Goal: Task Accomplishment & Management: Manage account settings

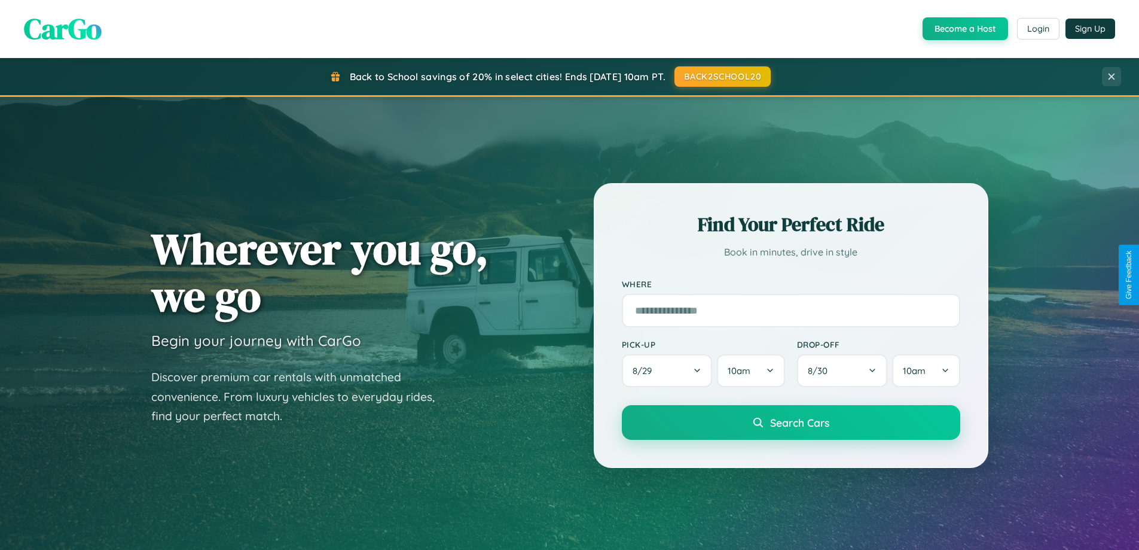
scroll to position [515, 0]
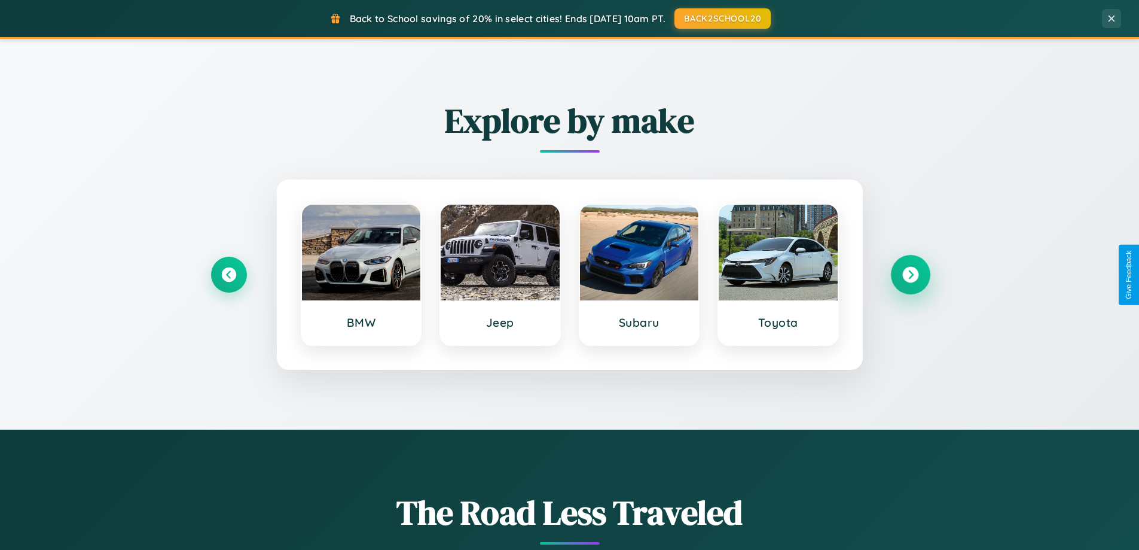
click at [910, 274] on icon at bounding box center [910, 275] width 16 height 16
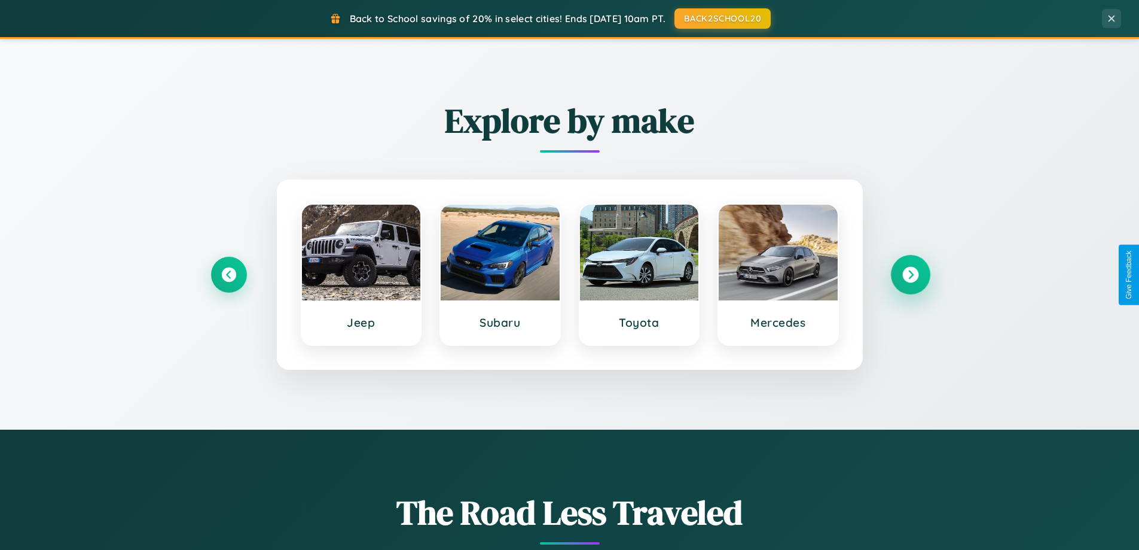
click at [910, 274] on icon at bounding box center [910, 275] width 16 height 16
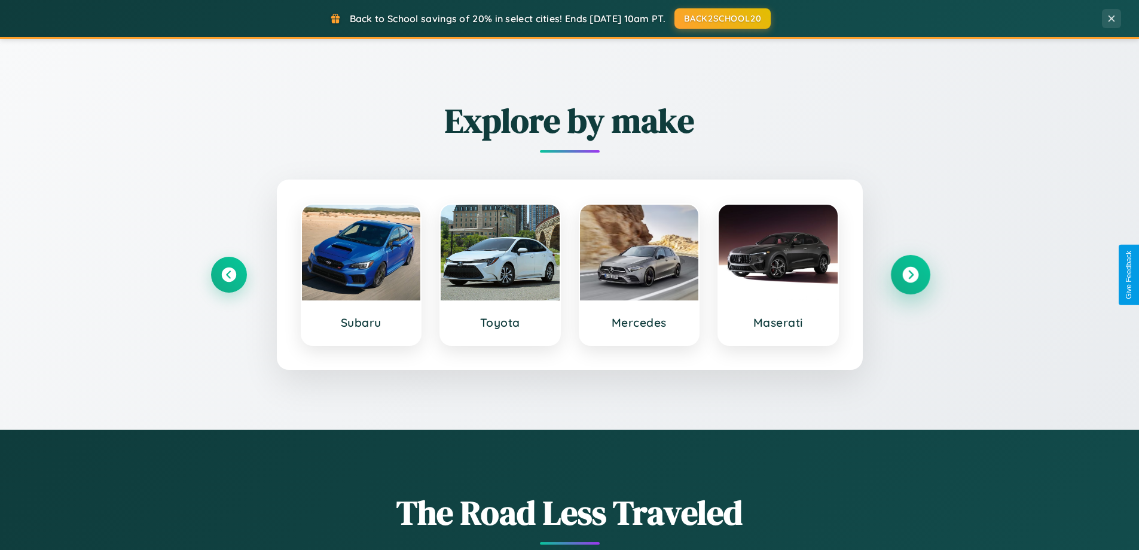
click at [910, 274] on icon at bounding box center [910, 275] width 16 height 16
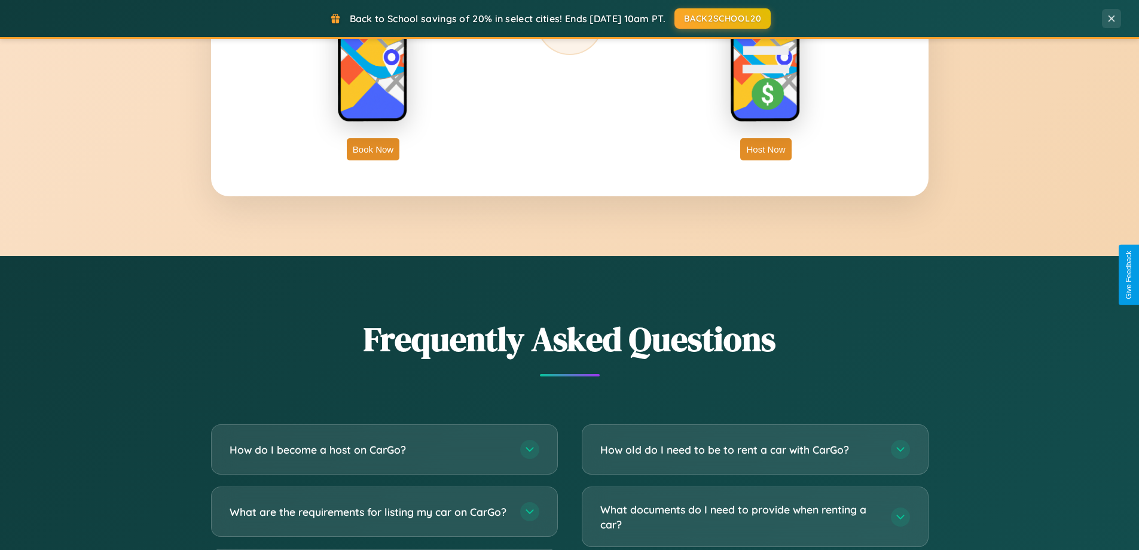
scroll to position [2301, 0]
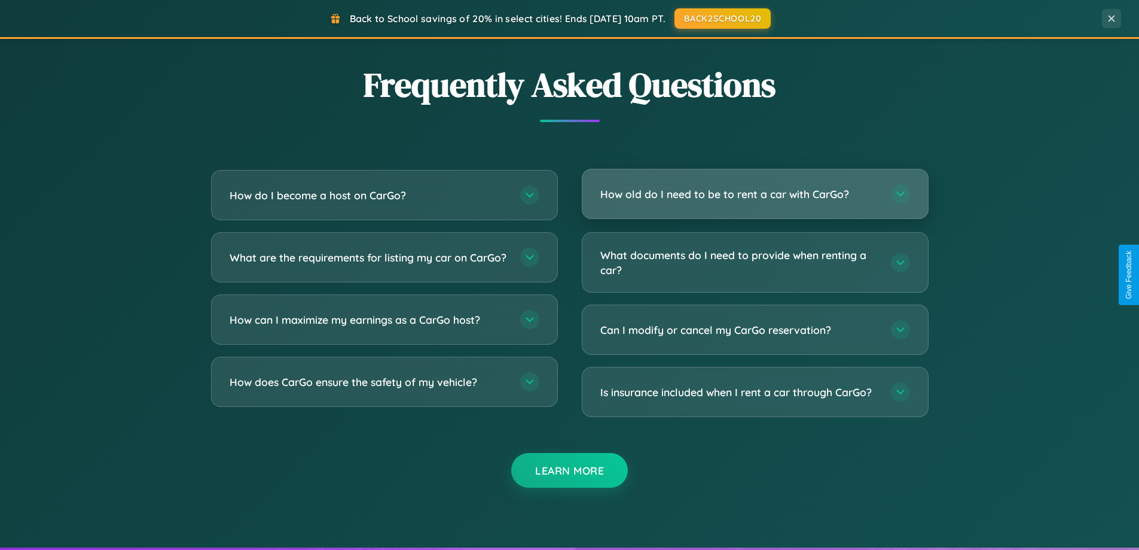
click at [755, 194] on h3 "How old do I need to be to rent a car with CarGo?" at bounding box center [739, 194] width 279 height 15
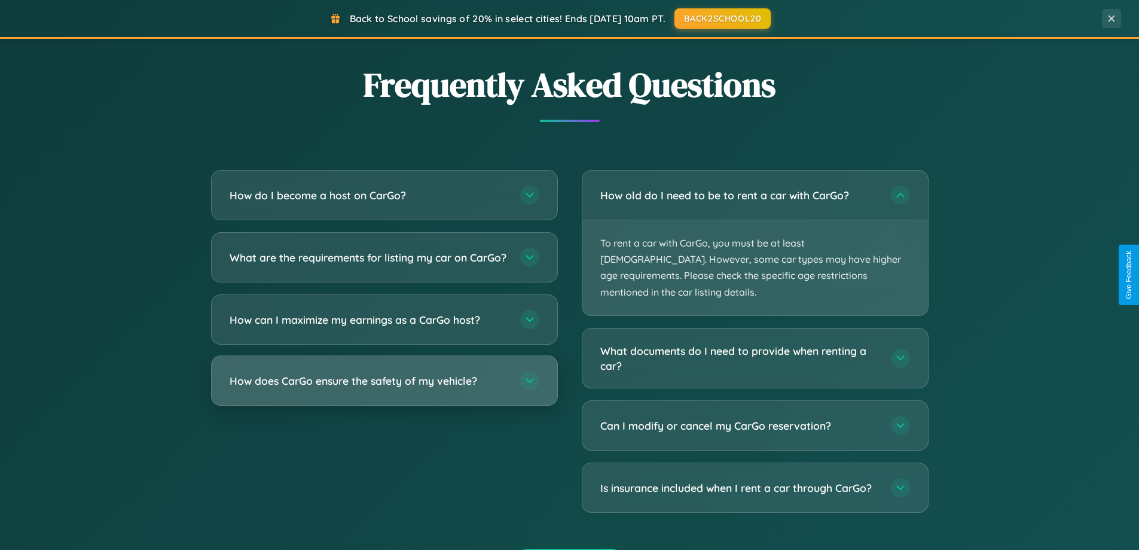
click at [384, 388] on h3 "How does CarGo ensure the safety of my vehicle?" at bounding box center [369, 380] width 279 height 15
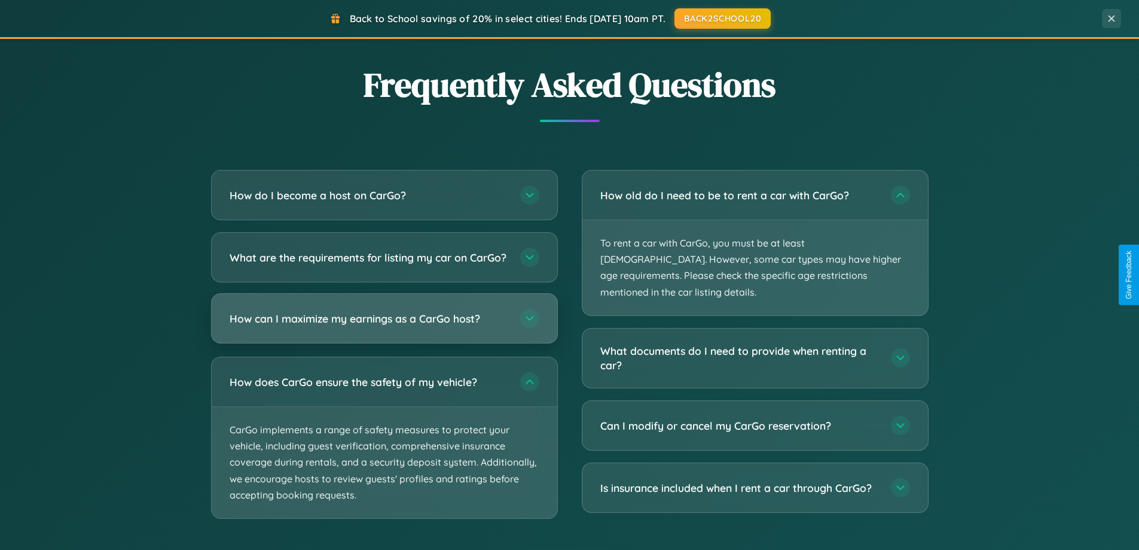
click at [384, 326] on h3 "How can I maximize my earnings as a CarGo host?" at bounding box center [369, 318] width 279 height 15
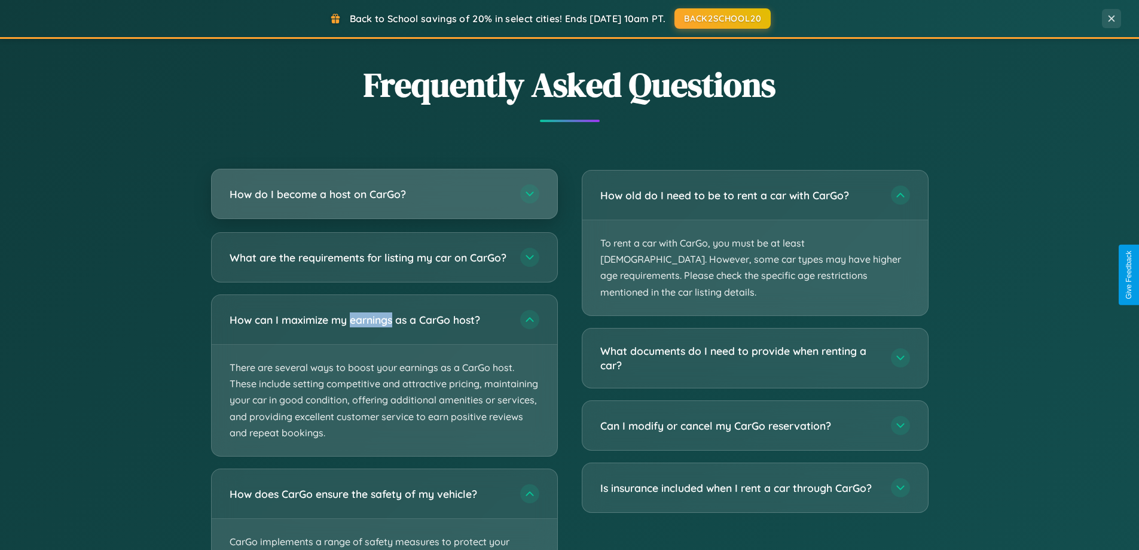
click at [384, 194] on h3 "How do I become a host on CarGo?" at bounding box center [369, 194] width 279 height 15
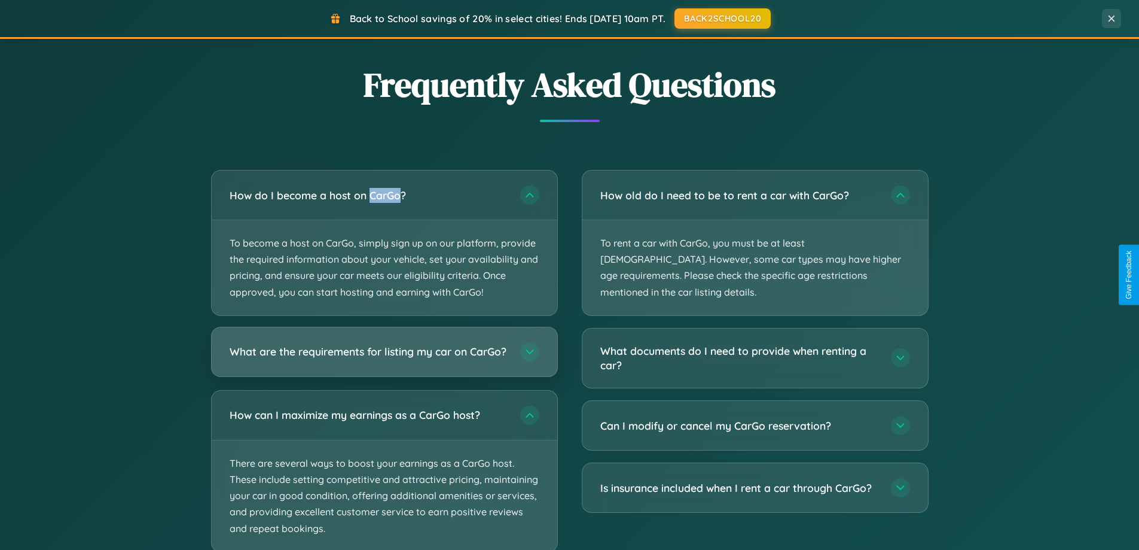
click at [384, 358] on h3 "What are the requirements for listing my car on CarGo?" at bounding box center [369, 351] width 279 height 15
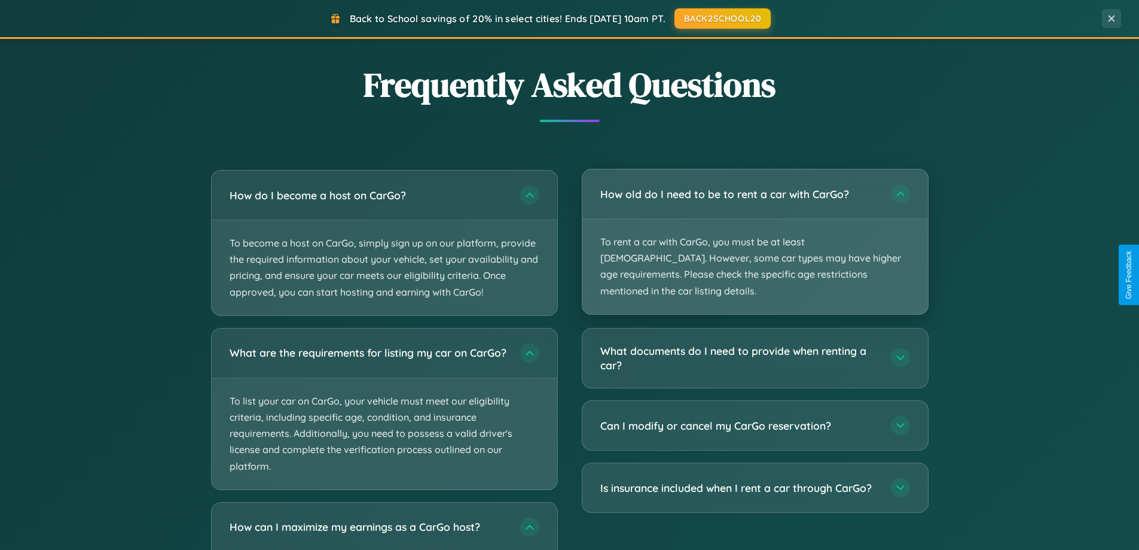
click at [755, 234] on p "To rent a car with CarGo, you must be at least [DEMOGRAPHIC_DATA]. However, som…" at bounding box center [755, 266] width 346 height 95
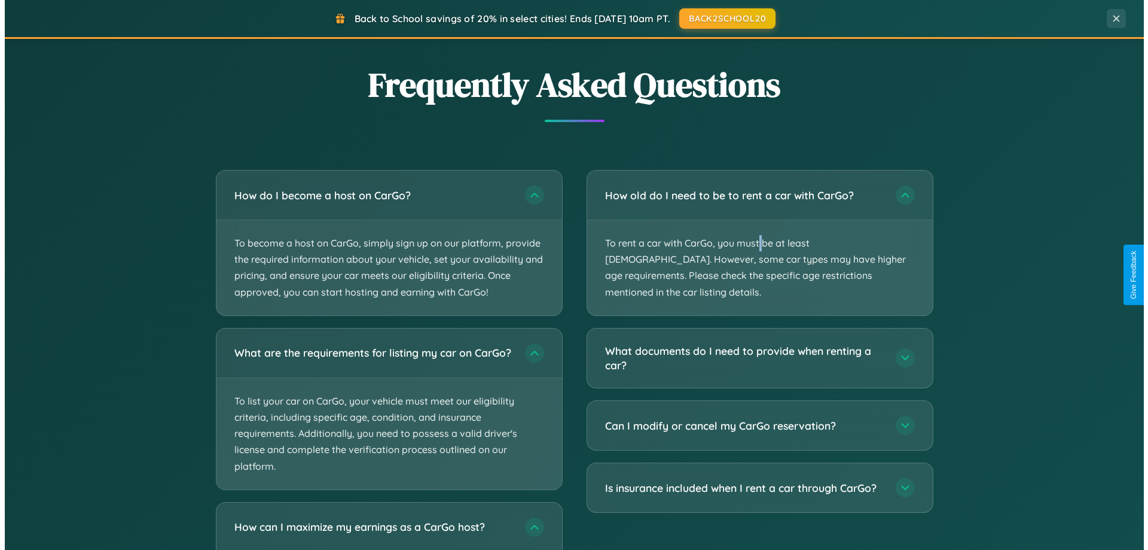
scroll to position [0, 0]
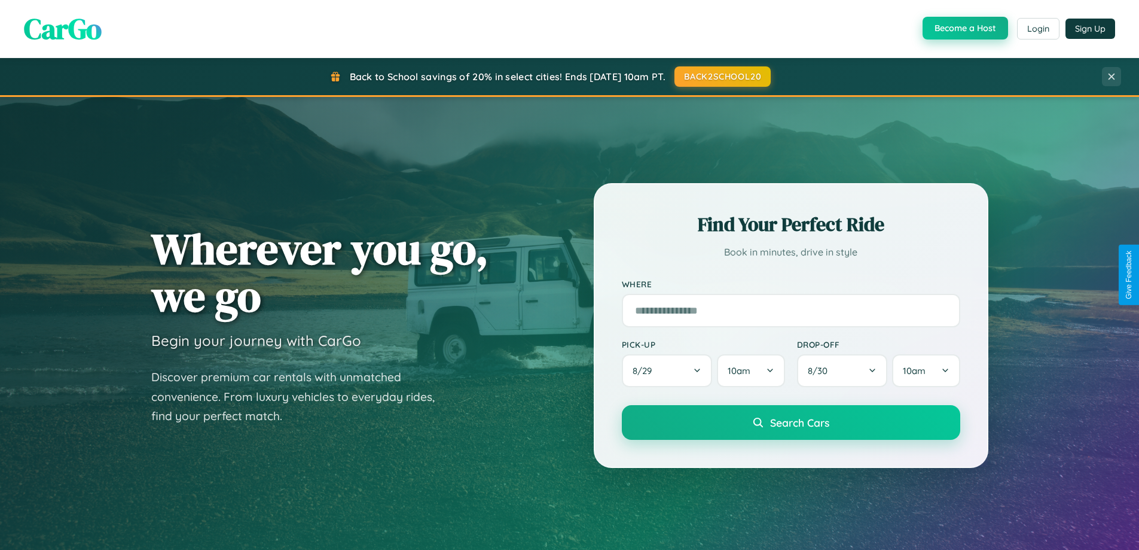
click at [964, 29] on button "Become a Host" at bounding box center [966, 28] width 86 height 23
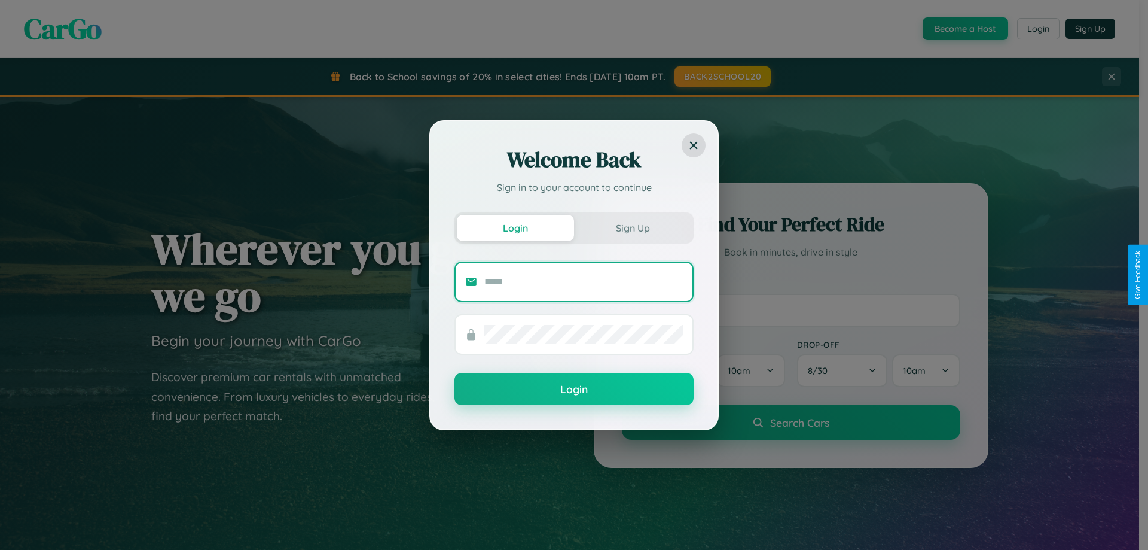
click at [584, 281] on input "text" at bounding box center [583, 281] width 199 height 19
type input "**********"
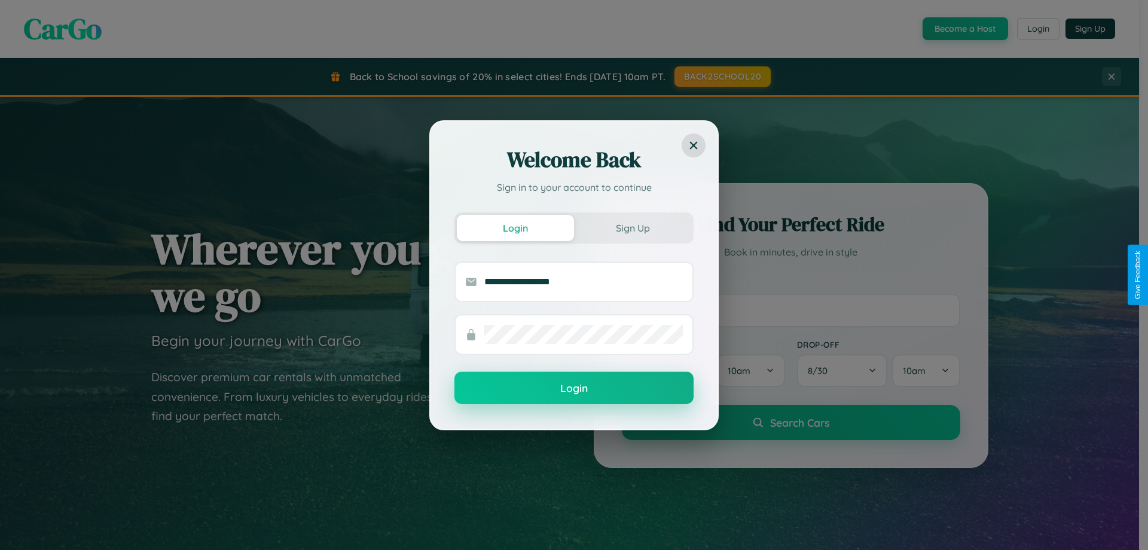
click at [574, 388] on button "Login" at bounding box center [573, 387] width 239 height 32
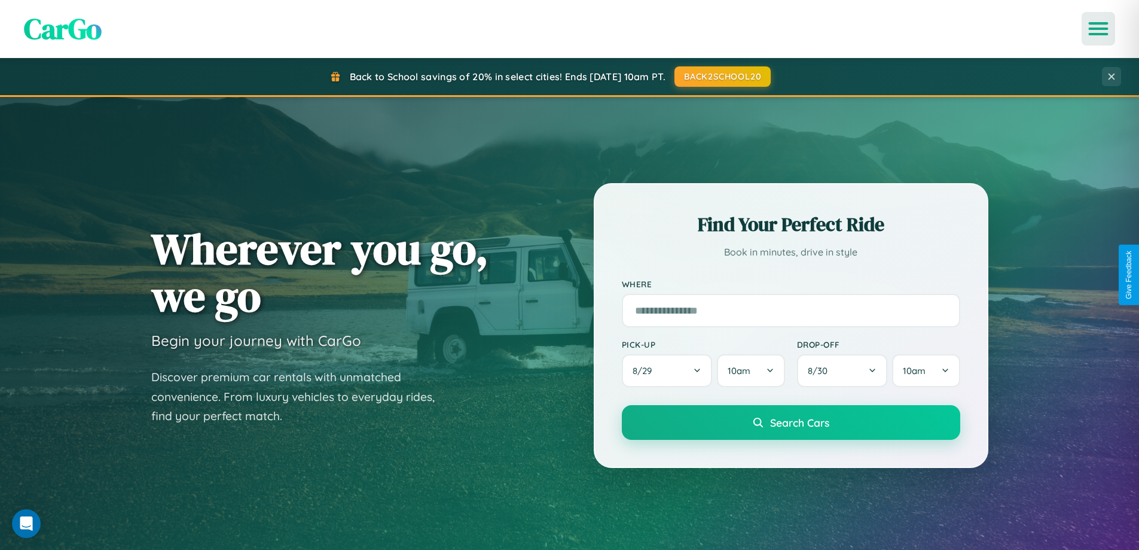
click at [1098, 29] on icon "Open menu" at bounding box center [1098, 28] width 17 height 11
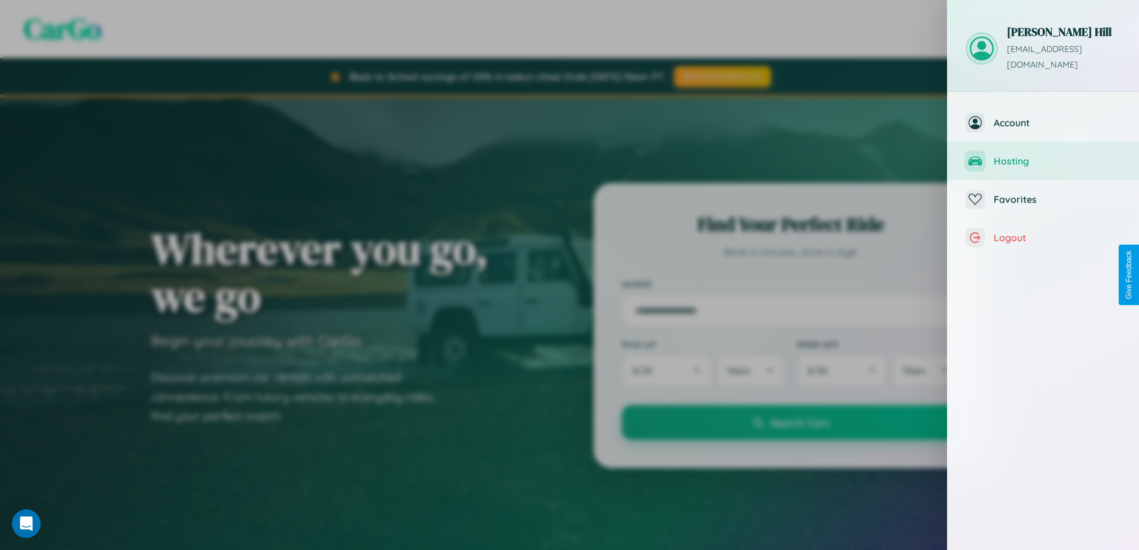
click at [1043, 155] on span "Hosting" at bounding box center [1057, 161] width 127 height 12
